Goal: Information Seeking & Learning: Find specific page/section

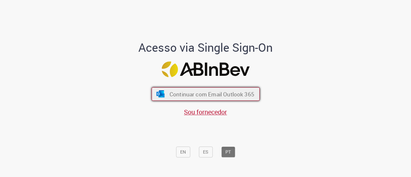
click at [239, 92] on span "Continuar com Email Outlook 365" at bounding box center [211, 93] width 85 height 7
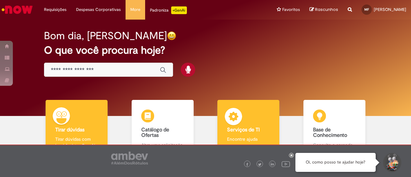
click at [245, 138] on p "Encontre ajuda" at bounding box center [248, 139] width 43 height 6
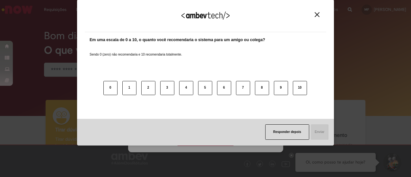
click at [225, 143] on div "Agradecemos seu feedback! Em uma escala de 0 a 10, o quanto você recomendaria o…" at bounding box center [205, 88] width 411 height 177
click at [285, 125] on button "Responder depois" at bounding box center [287, 131] width 44 height 15
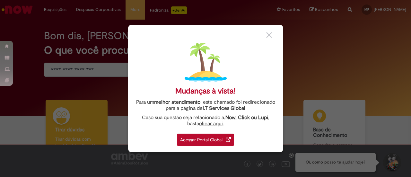
click at [213, 134] on div "Acessar Portal Global" at bounding box center [205, 140] width 57 height 12
